Goal: Transaction & Acquisition: Purchase product/service

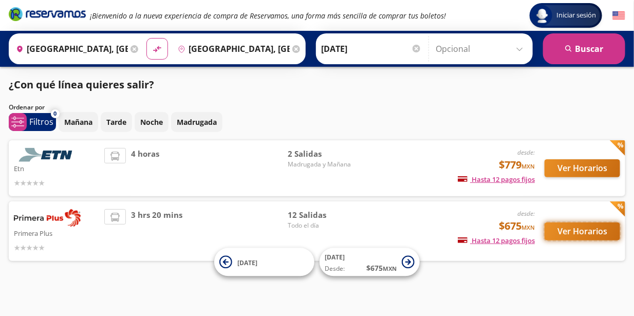
click at [583, 232] on button "Ver Horarios" at bounding box center [583, 232] width 76 height 18
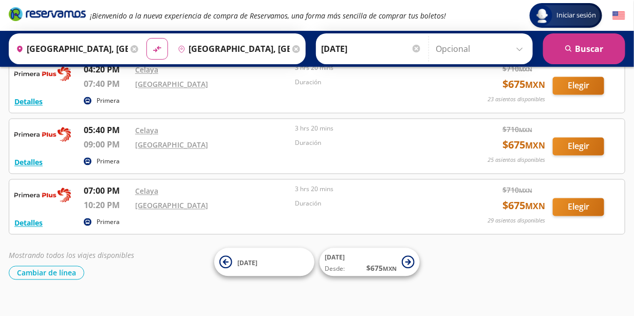
scroll to position [621, 0]
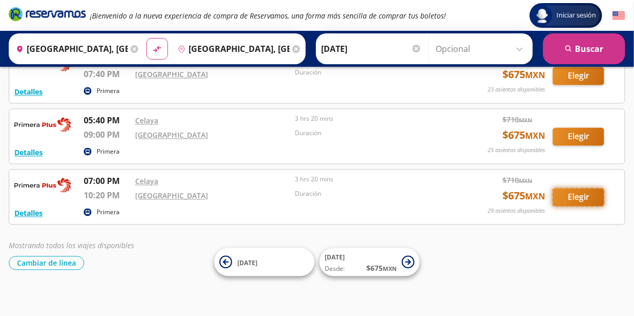
click at [577, 193] on button "Elegir" at bounding box center [578, 198] width 51 height 18
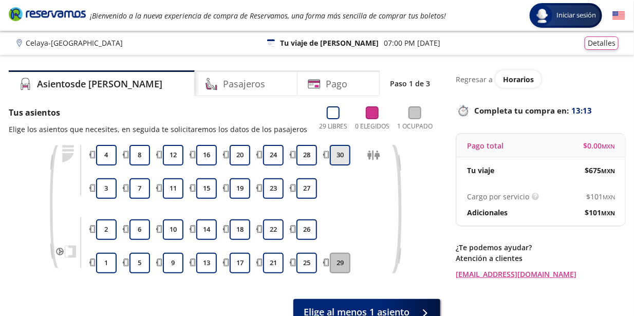
click at [342, 159] on button "30" at bounding box center [340, 155] width 21 height 21
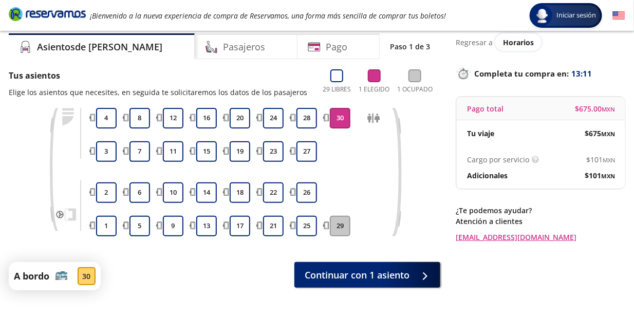
scroll to position [39, 0]
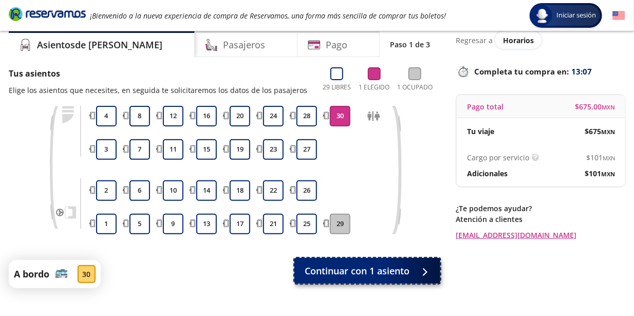
click at [362, 273] on span "Continuar con 1 asiento" at bounding box center [357, 271] width 105 height 14
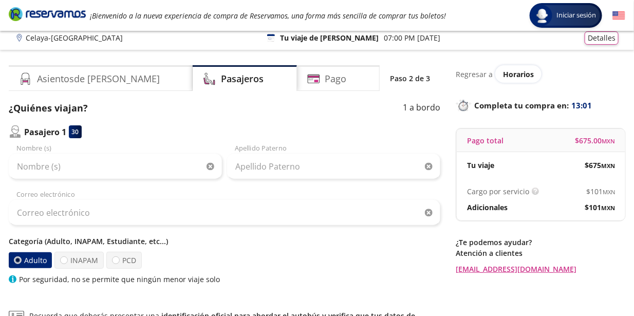
scroll to position [6, 0]
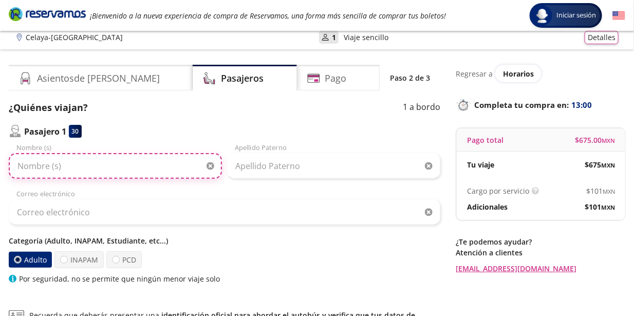
click at [112, 169] on input "Nombre (s)" at bounding box center [115, 166] width 213 height 26
type input "[PERSON_NAME]"
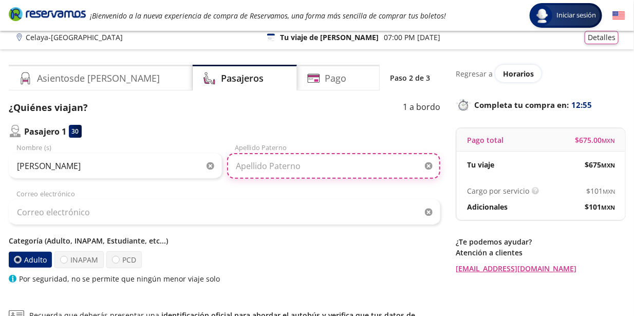
click at [253, 167] on input "Apellido Paterno" at bounding box center [333, 166] width 213 height 26
type input "del [PERSON_NAME]"
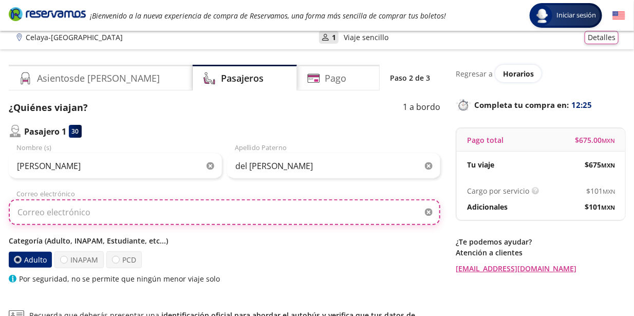
click at [274, 205] on input "Correo electrónico" at bounding box center [225, 212] width 432 height 26
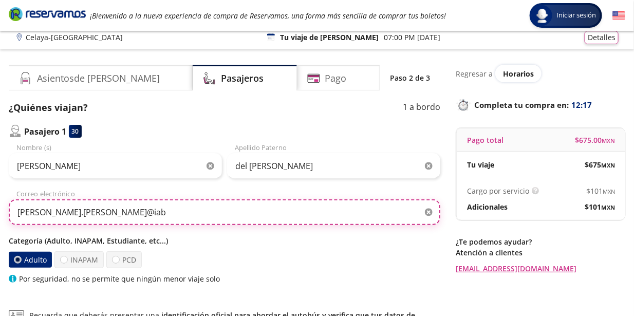
type input "[PERSON_NAME][EMAIL_ADDRESS][PERSON_NAME][DOMAIN_NAME]"
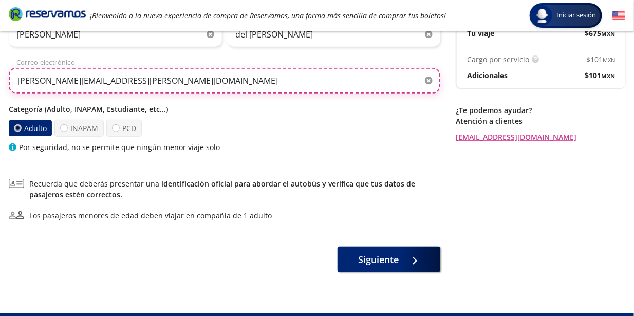
scroll to position [137, 0]
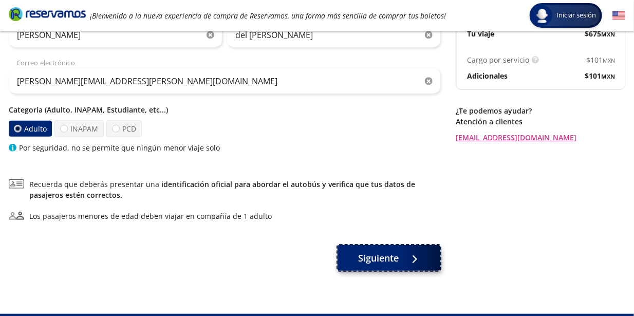
click at [373, 268] on button "Siguiente" at bounding box center [389, 258] width 103 height 26
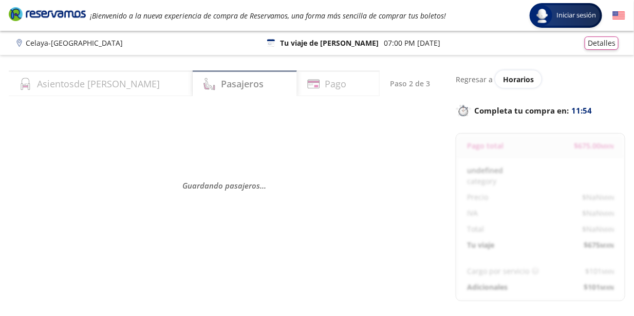
select select "MX"
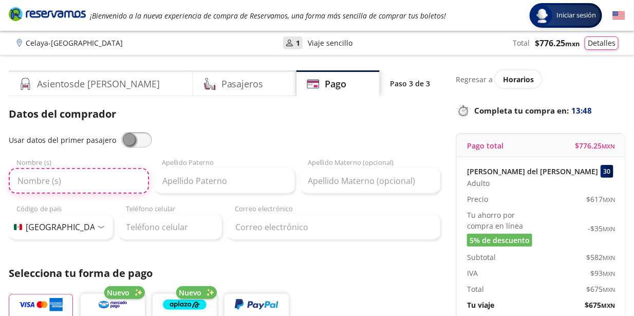
click at [107, 173] on input "Nombre (s)" at bounding box center [79, 181] width 140 height 26
type input "[PERSON_NAME]"
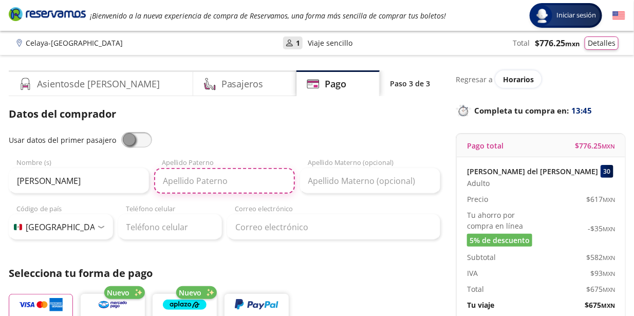
click at [206, 180] on input "Apellido Paterno" at bounding box center [224, 181] width 140 height 26
type input "P"
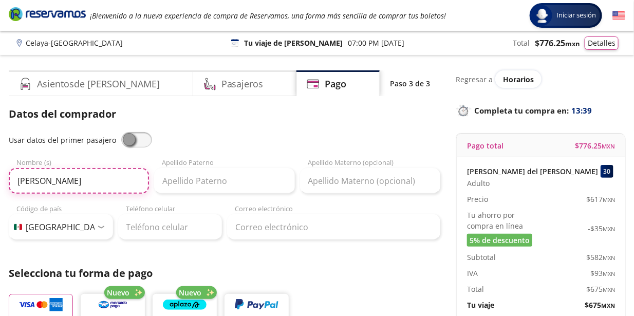
click at [128, 174] on input "[PERSON_NAME]" at bounding box center [79, 181] width 140 height 26
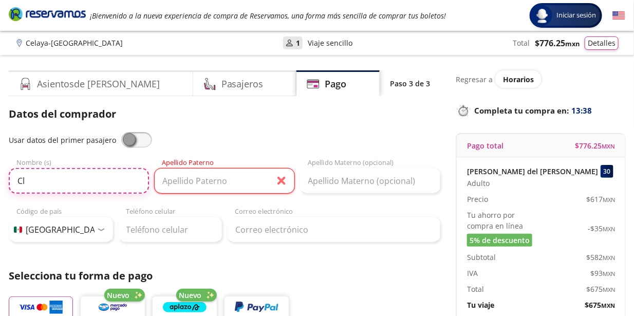
type input "C"
click at [125, 137] on span at bounding box center [136, 139] width 31 height 15
click at [121, 132] on input "checkbox" at bounding box center [121, 132] width 0 height 0
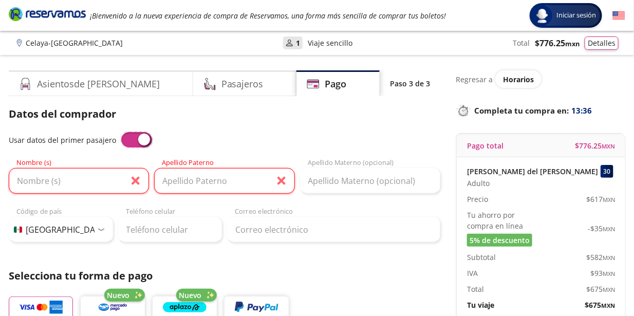
type input "[PERSON_NAME]"
type input "del [PERSON_NAME]"
type input "[PERSON_NAME][EMAIL_ADDRESS][PERSON_NAME][DOMAIN_NAME]"
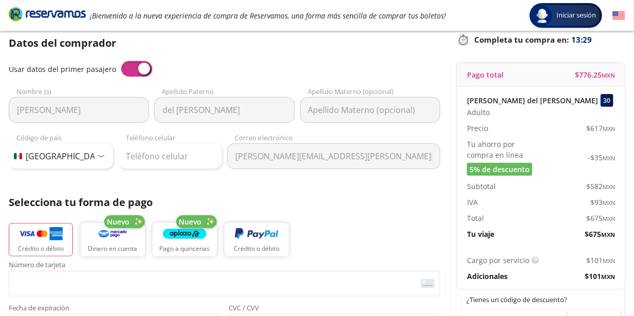
scroll to position [71, 0]
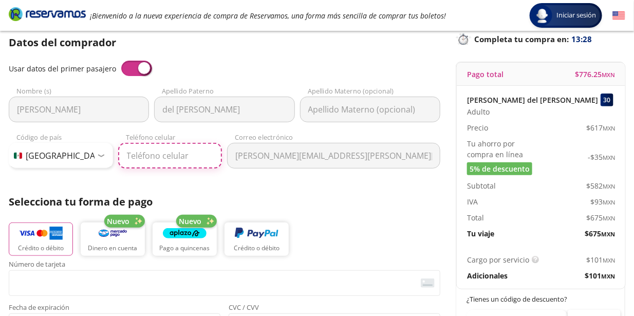
click at [186, 161] on input "Teléfono celular" at bounding box center [170, 156] width 104 height 26
type input "55 4324 5078"
click at [271, 182] on div "Datos del comprador Usar datos del primer pasajero [PERSON_NAME] Nombre (s) del…" at bounding box center [225, 267] width 432 height 465
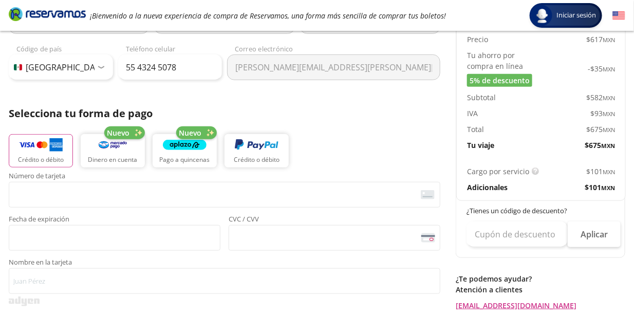
scroll to position [160, 0]
click at [32, 157] on p "Crédito o débito" at bounding box center [41, 159] width 46 height 9
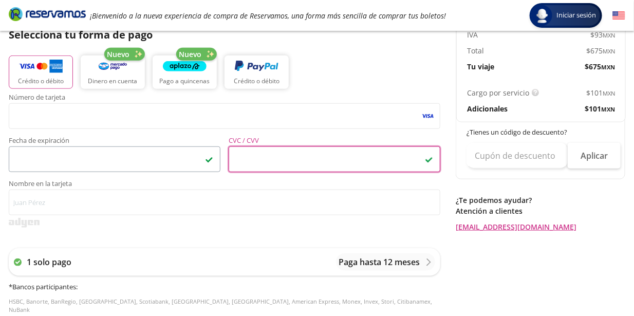
scroll to position [240, 0]
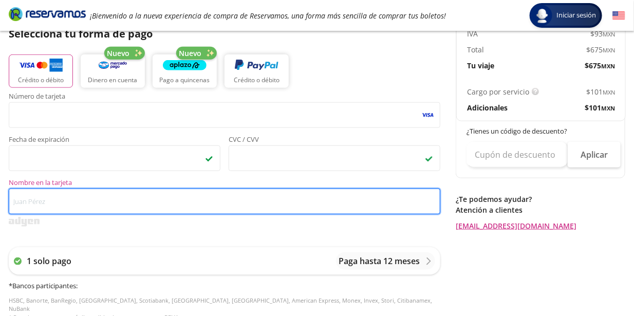
click at [69, 201] on input "Nombre en la tarjeta" at bounding box center [225, 202] width 432 height 26
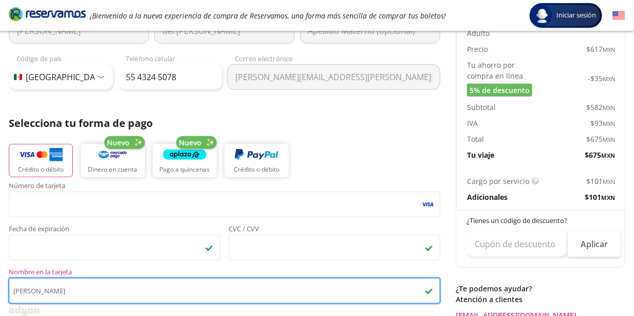
scroll to position [98, 0]
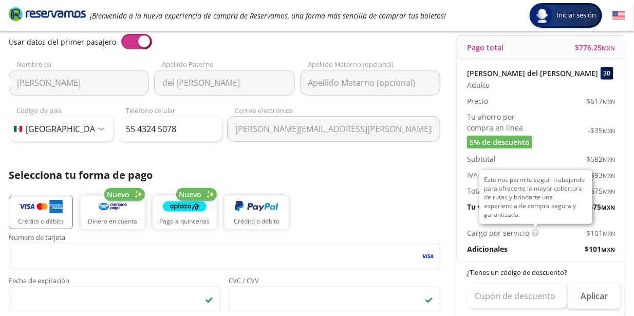
type input "[PERSON_NAME]"
click at [536, 233] on img at bounding box center [536, 233] width 8 height 8
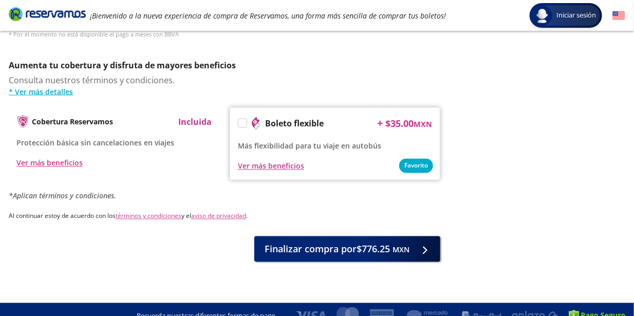
scroll to position [527, 0]
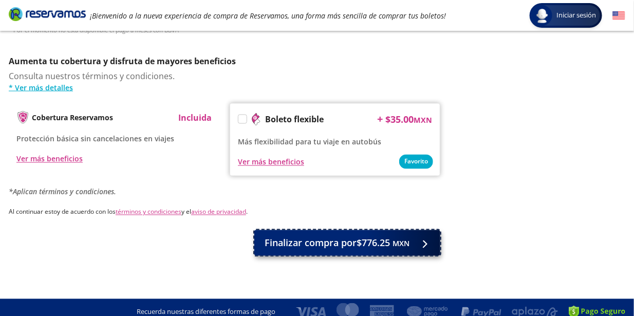
click at [370, 230] on button "Finalizar compra por $776.25 MXN" at bounding box center [347, 243] width 186 height 26
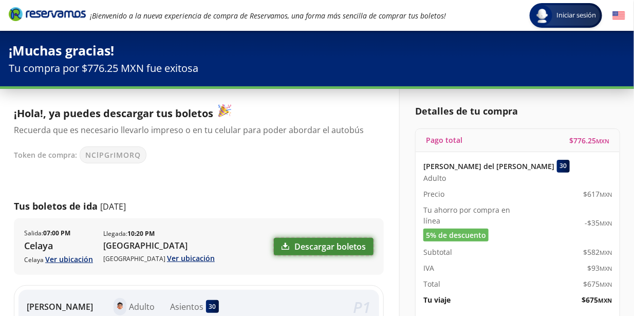
click at [351, 241] on link "Descargar boletos" at bounding box center [324, 246] width 100 height 17
